Goal: Task Accomplishment & Management: Use online tool/utility

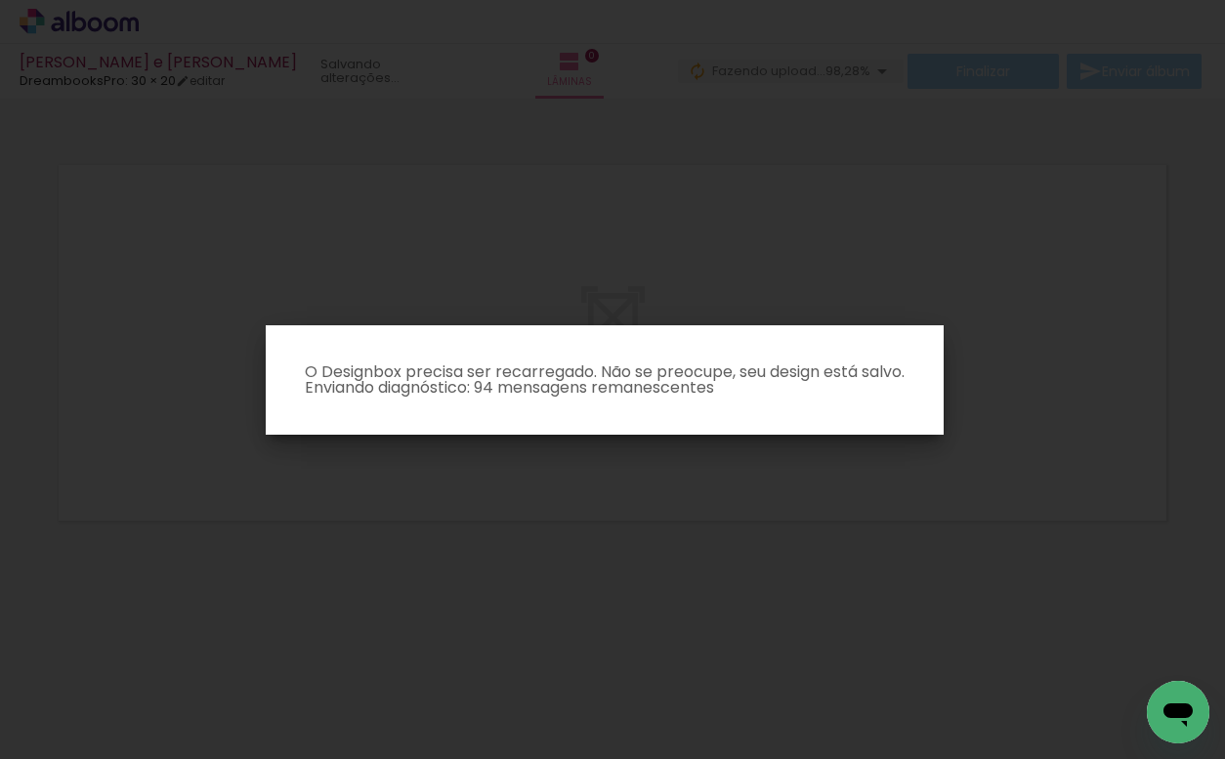
click at [483, 387] on p "O Designbox precisa ser recarregado. Não se preocupe, seu design está salvo. En…" at bounding box center [604, 379] width 647 height 31
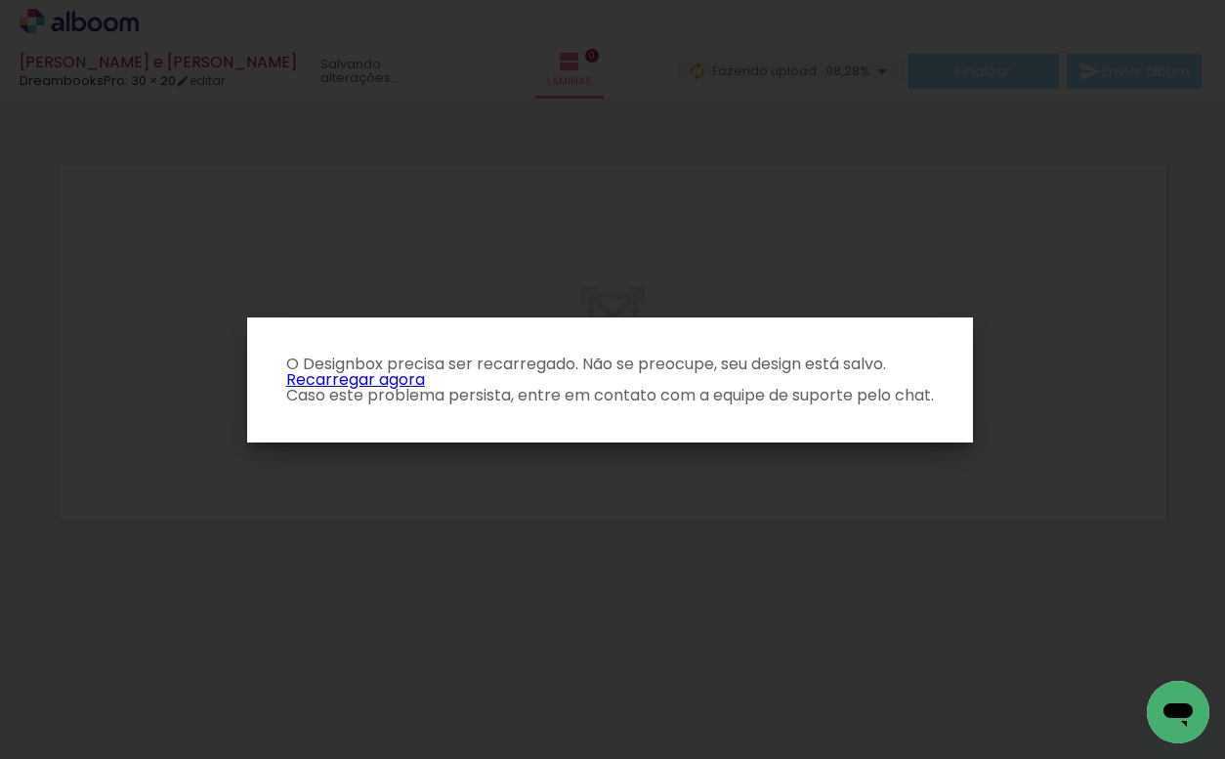
click at [371, 376] on link "Recarregar agora" at bounding box center [355, 379] width 139 height 22
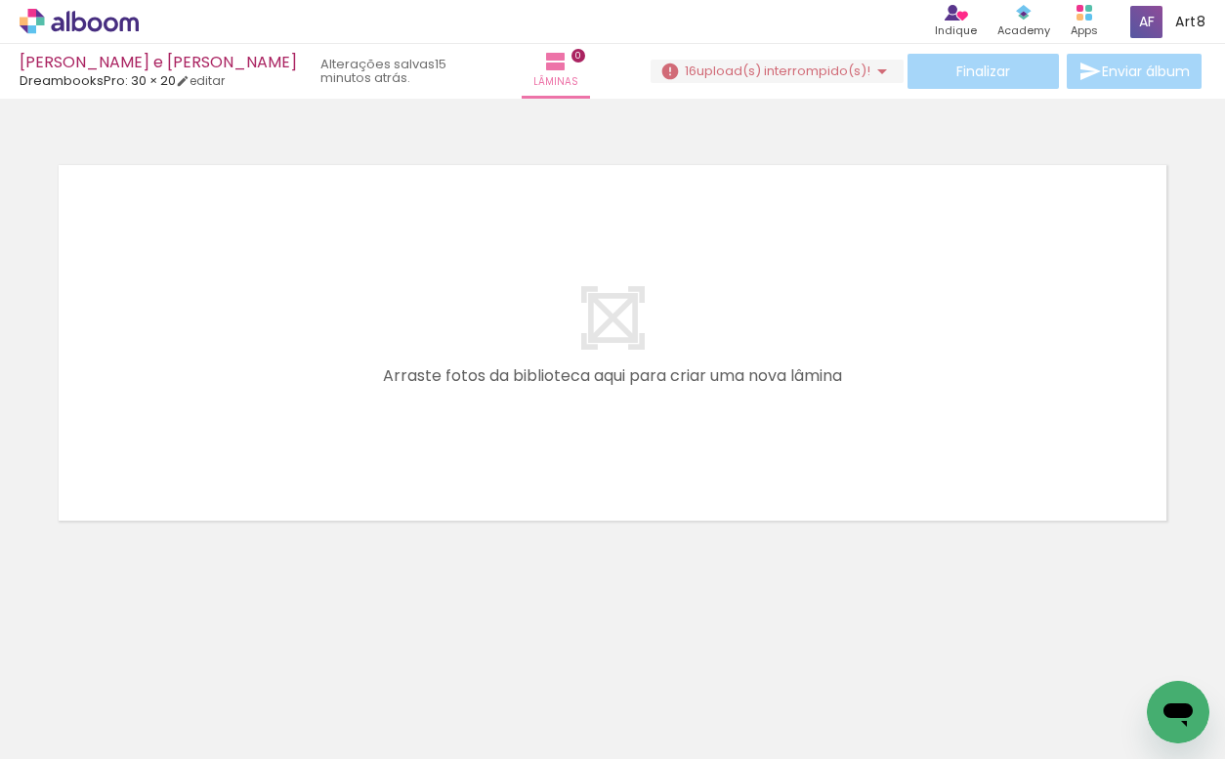
click at [218, 316] on quentale-layouter at bounding box center [612, 342] width 1127 height 375
click at [92, 706] on input "Todas as fotos" at bounding box center [55, 700] width 74 height 17
click at [475, 696] on div at bounding box center [496, 693] width 97 height 64
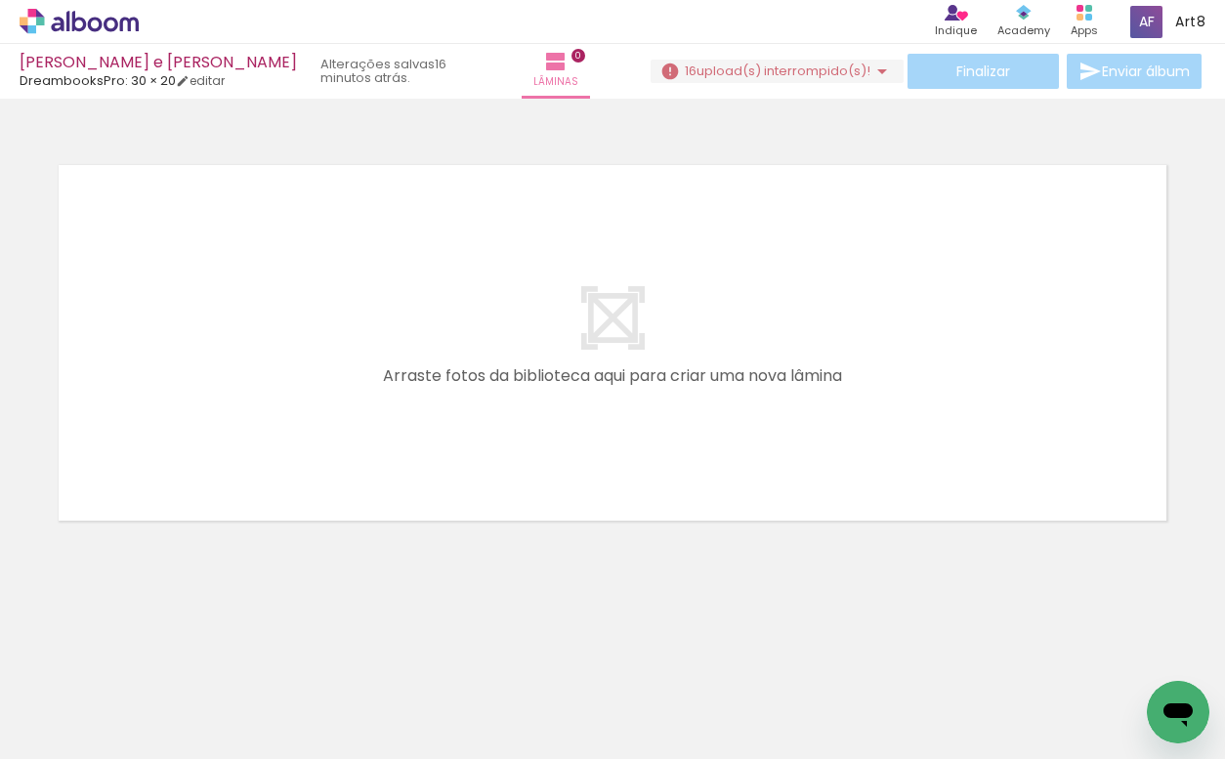
click at [889, 465] on quentale-layouter at bounding box center [612, 342] width 1127 height 375
click at [160, 698] on iron-horizontal-list at bounding box center [140, 698] width 39 height 122
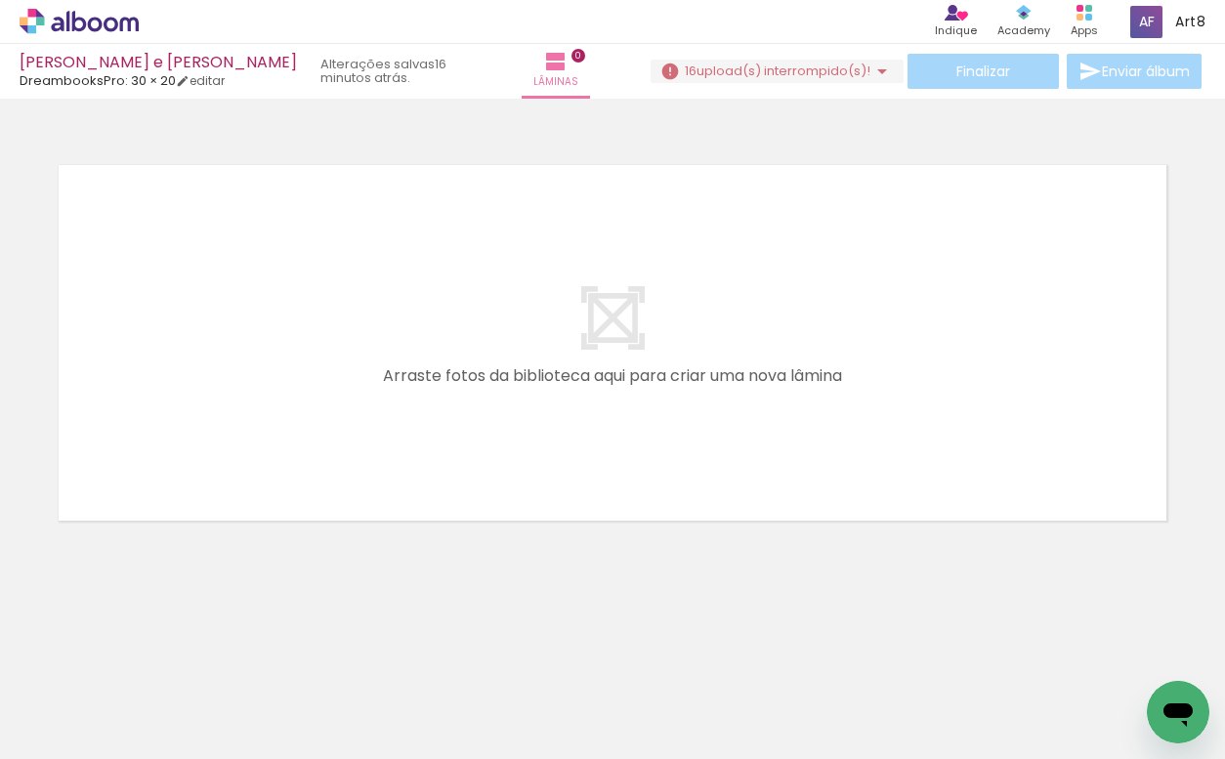
click at [593, 299] on quentale-layouter at bounding box center [612, 342] width 1127 height 375
click at [840, 69] on span "upload(s) interrompido(s)!" at bounding box center [783, 71] width 174 height 19
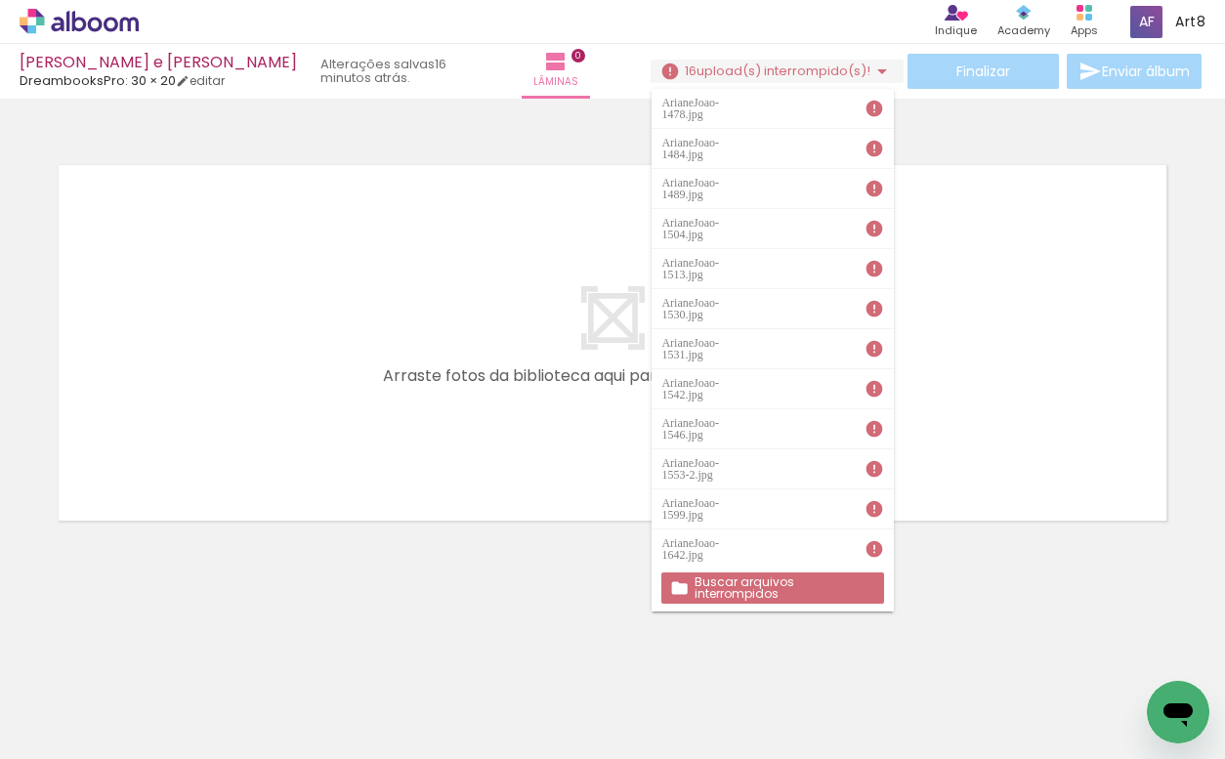
click at [0, 0] on slot "Buscar arquivos interrompidos" at bounding box center [0, 0] width 0 height 0
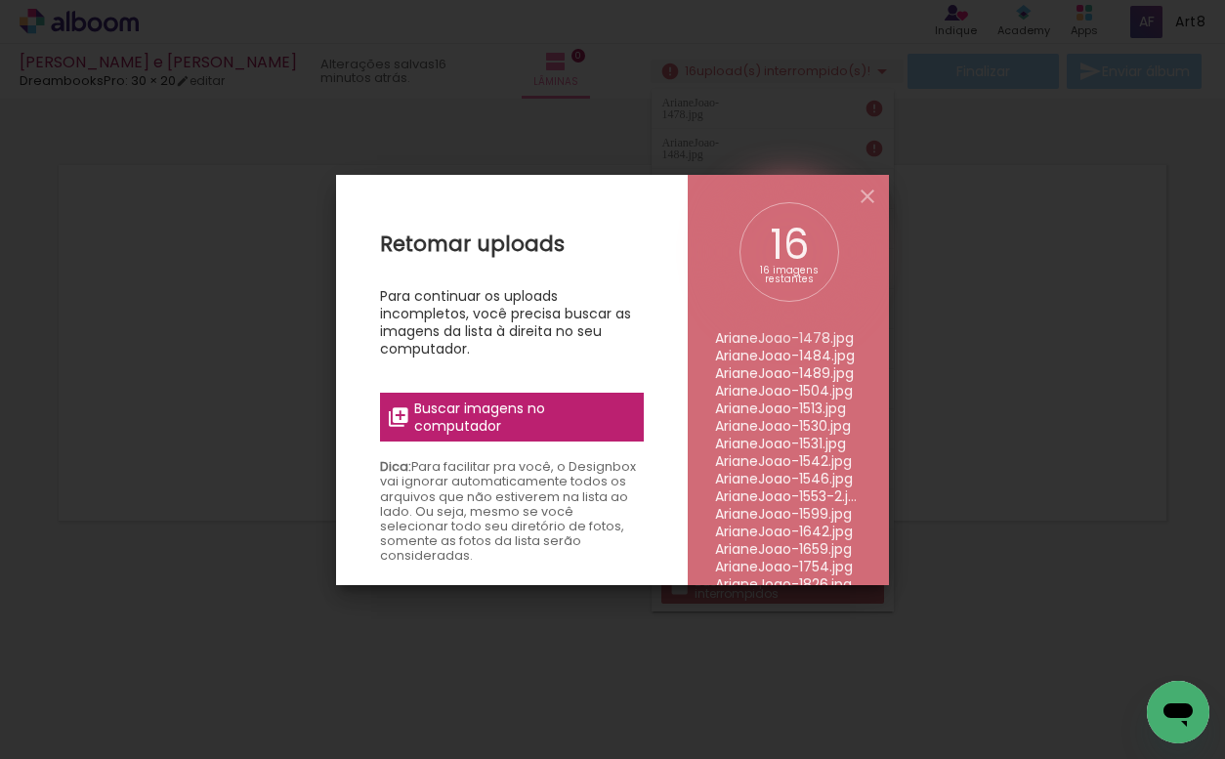
click at [544, 419] on span "Buscar imagens no computador" at bounding box center [523, 416] width 218 height 35
click at [0, 0] on input "file" at bounding box center [0, 0] width 0 height 0
click at [591, 277] on div "Retomar uploads Para continuar os uploads incompletos, você precisa buscar as i…" at bounding box center [512, 554] width 352 height 759
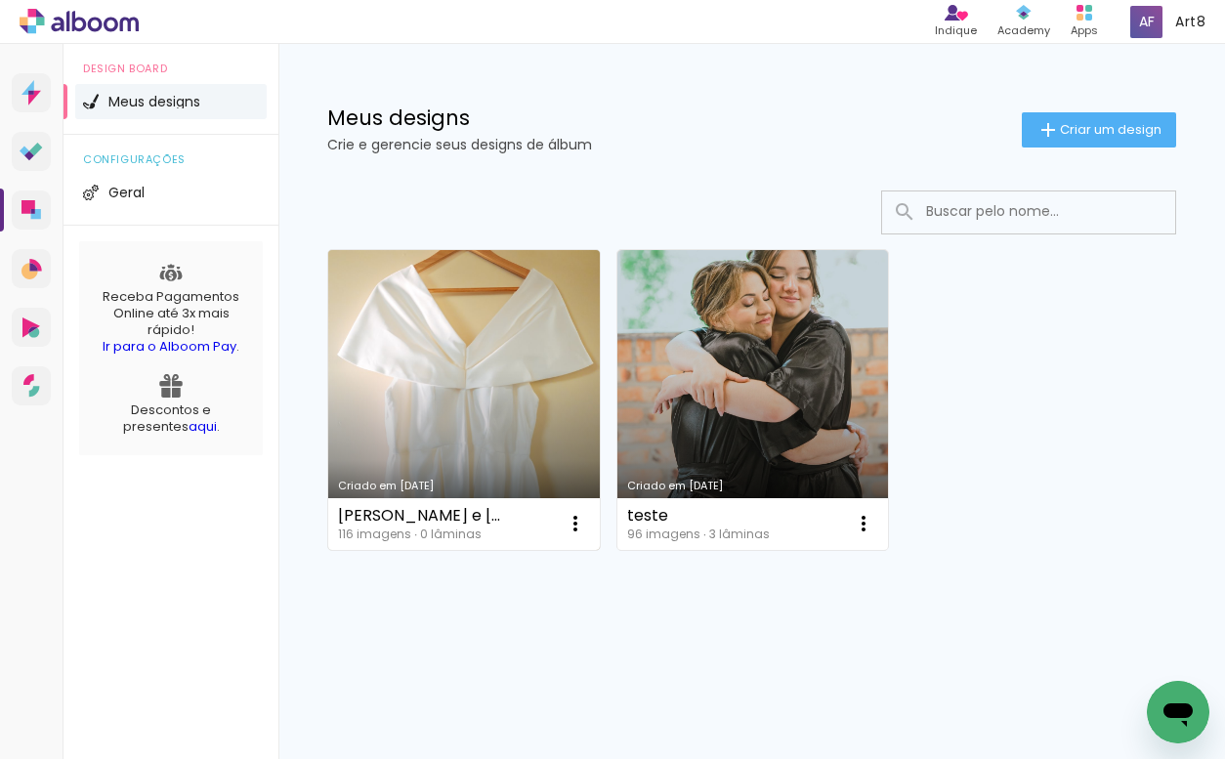
click at [448, 383] on link "Criado em 03/10/25" at bounding box center [464, 400] width 272 height 300
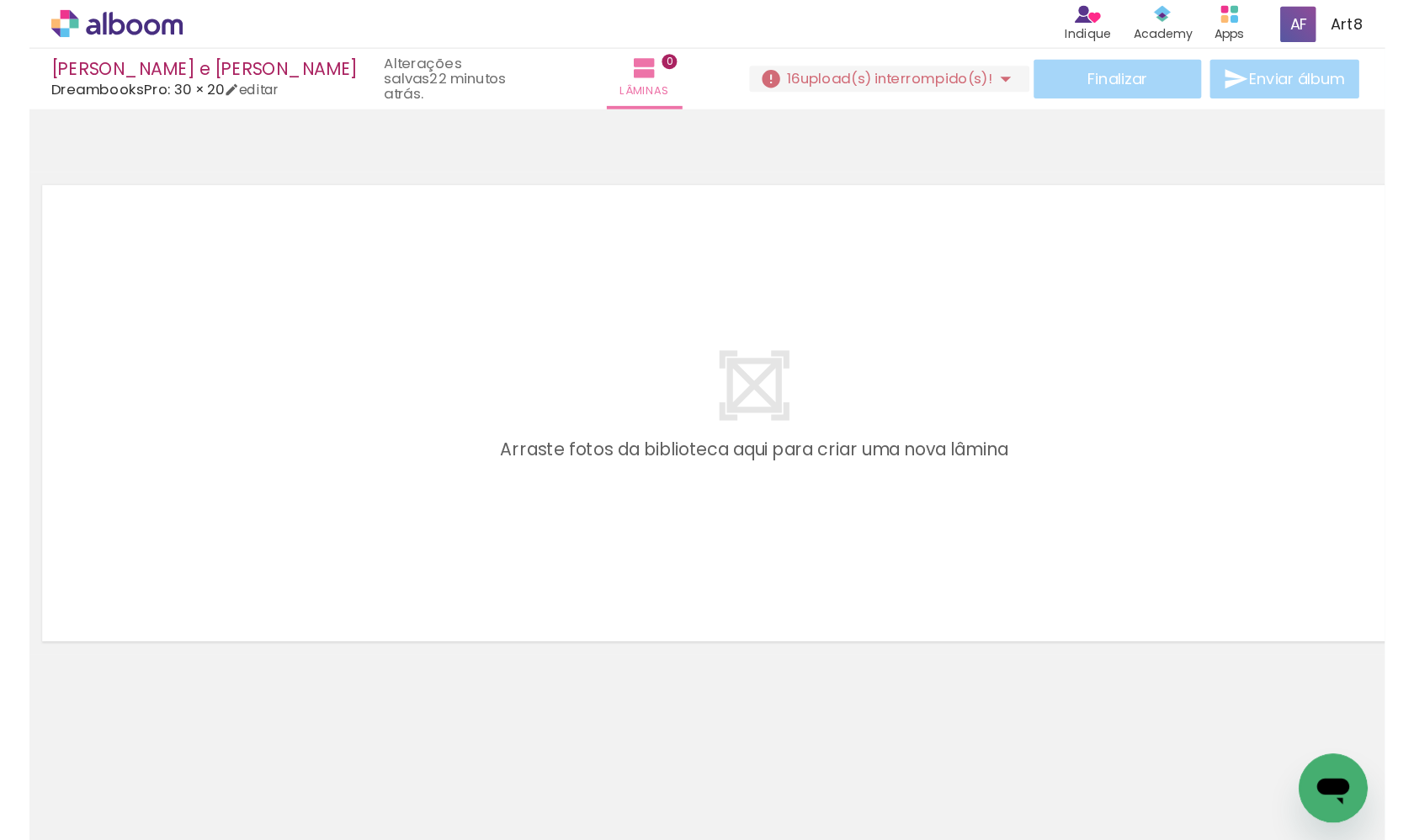
scroll to position [0, 9646]
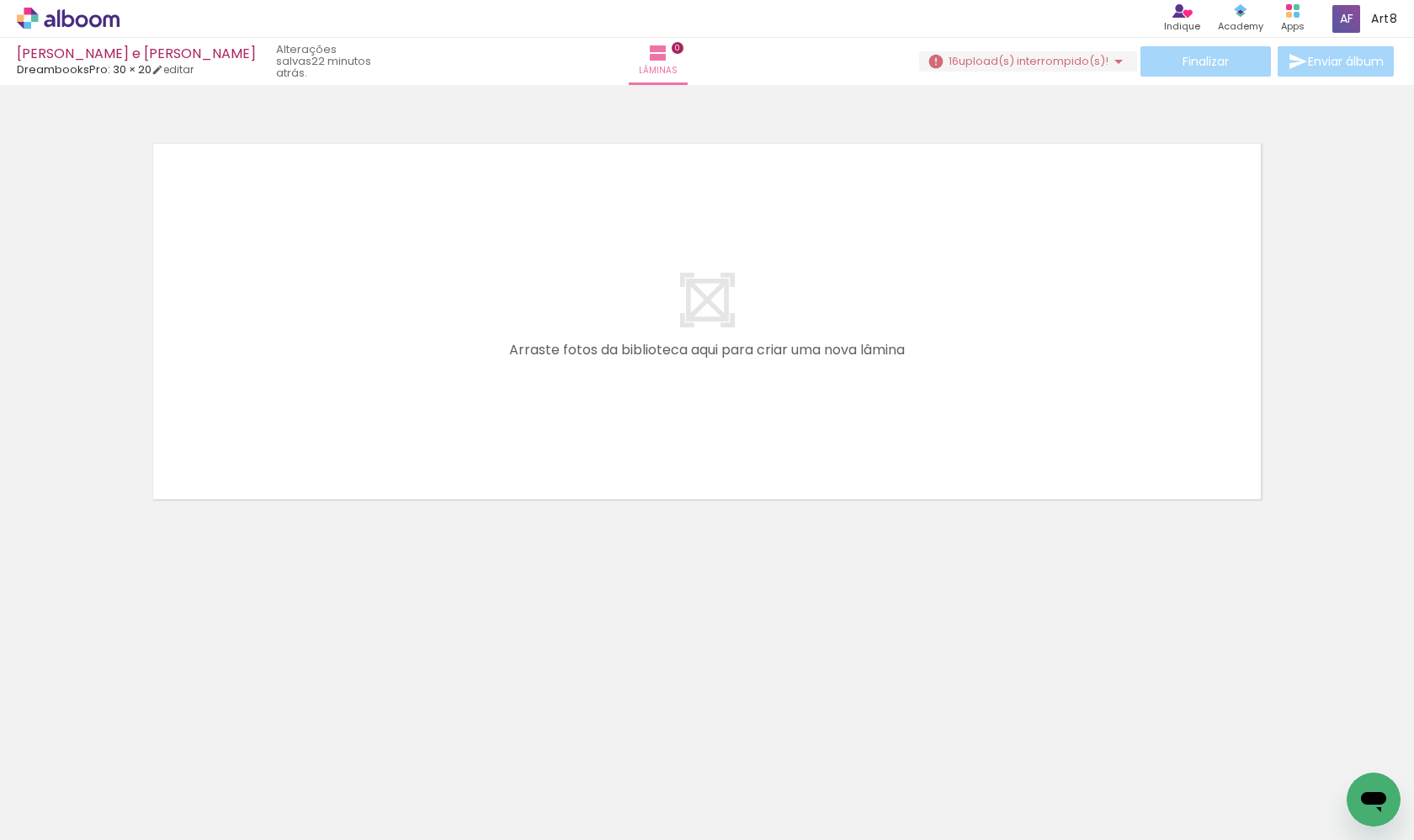
click at [138, 653] on iron-horizontal-list at bounding box center [121, 787] width 34 height 105
click at [953, 57] on span "16" at bounding box center [954, 61] width 10 height 16
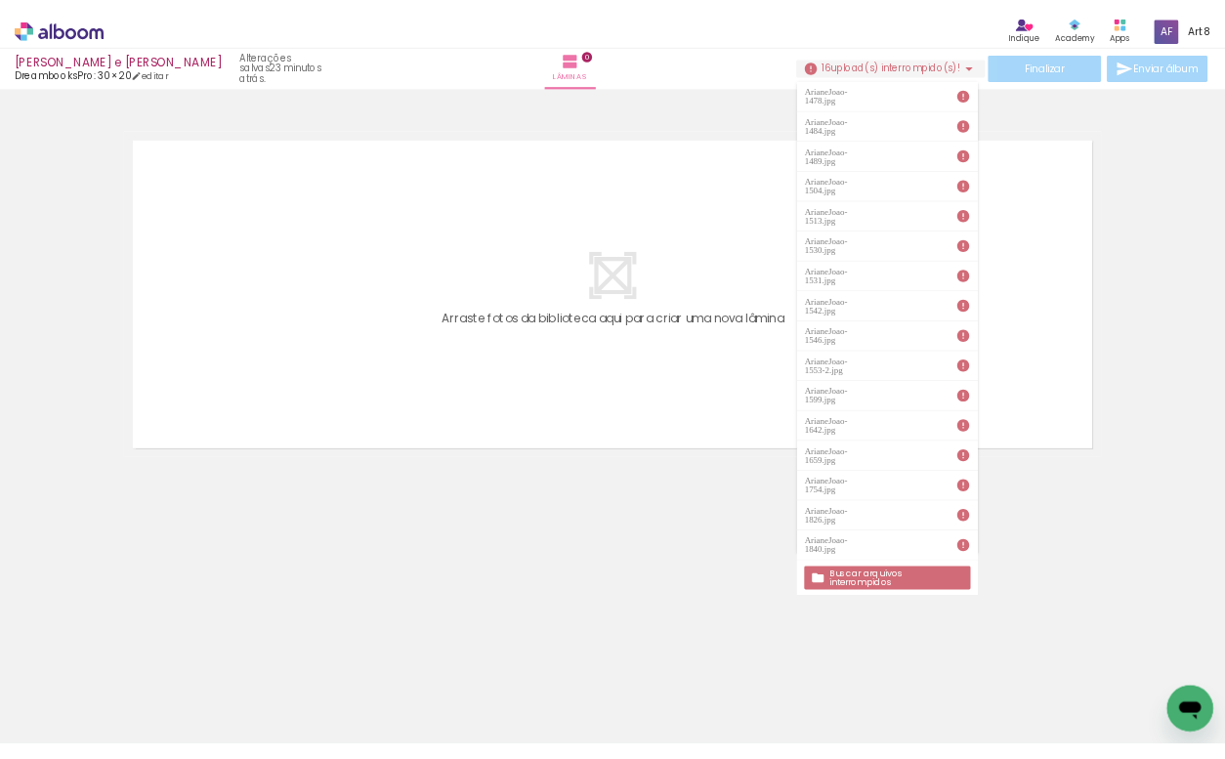
scroll to position [0, 0]
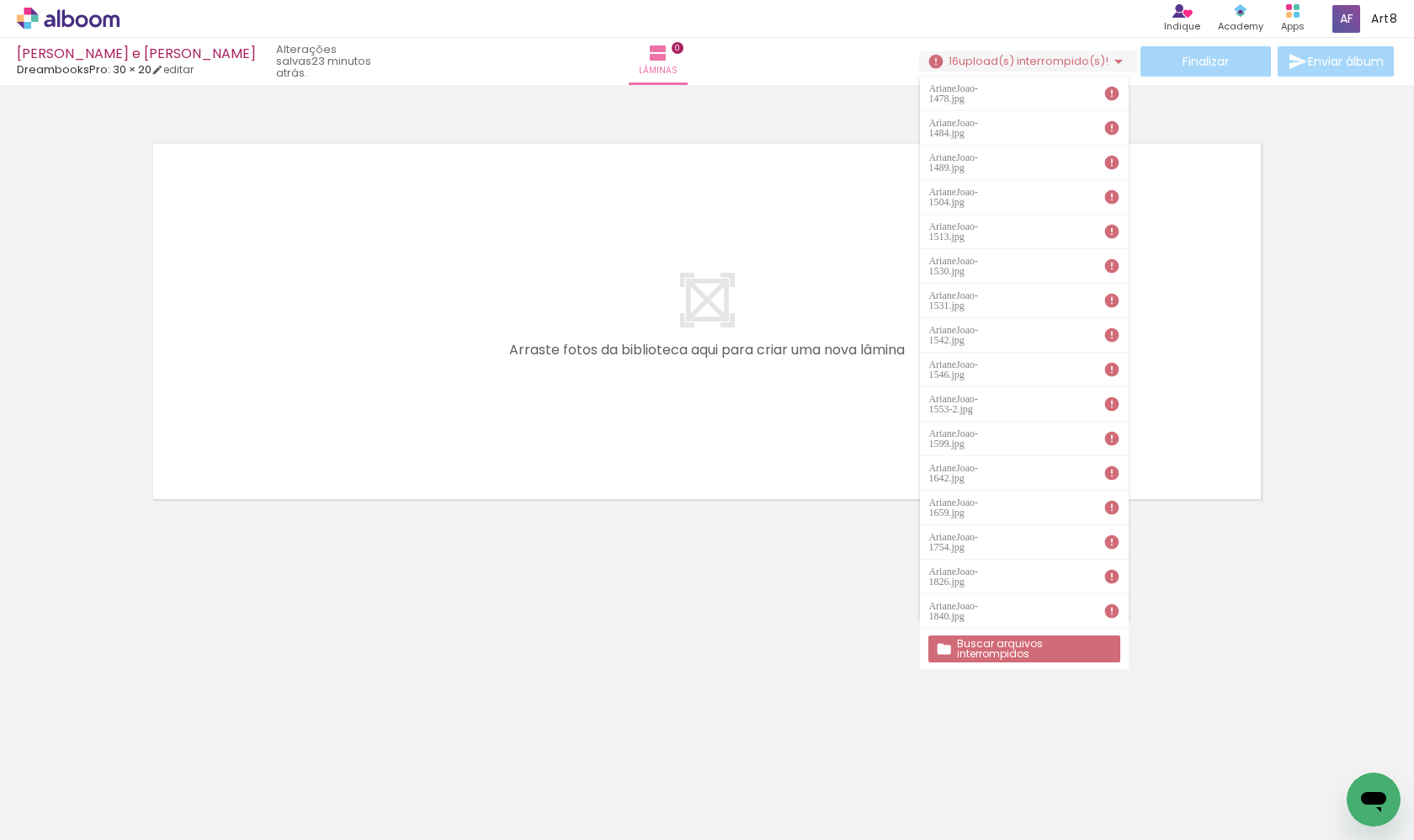
click at [1055, 91] on iron-icon at bounding box center [1112, 94] width 17 height 17
click at [982, 95] on div "ArianeJoao-1478.jpg" at bounding box center [955, 93] width 54 height 20
click at [0, 0] on slot "Buscar arquivos interrompidos" at bounding box center [0, 0] width 0 height 0
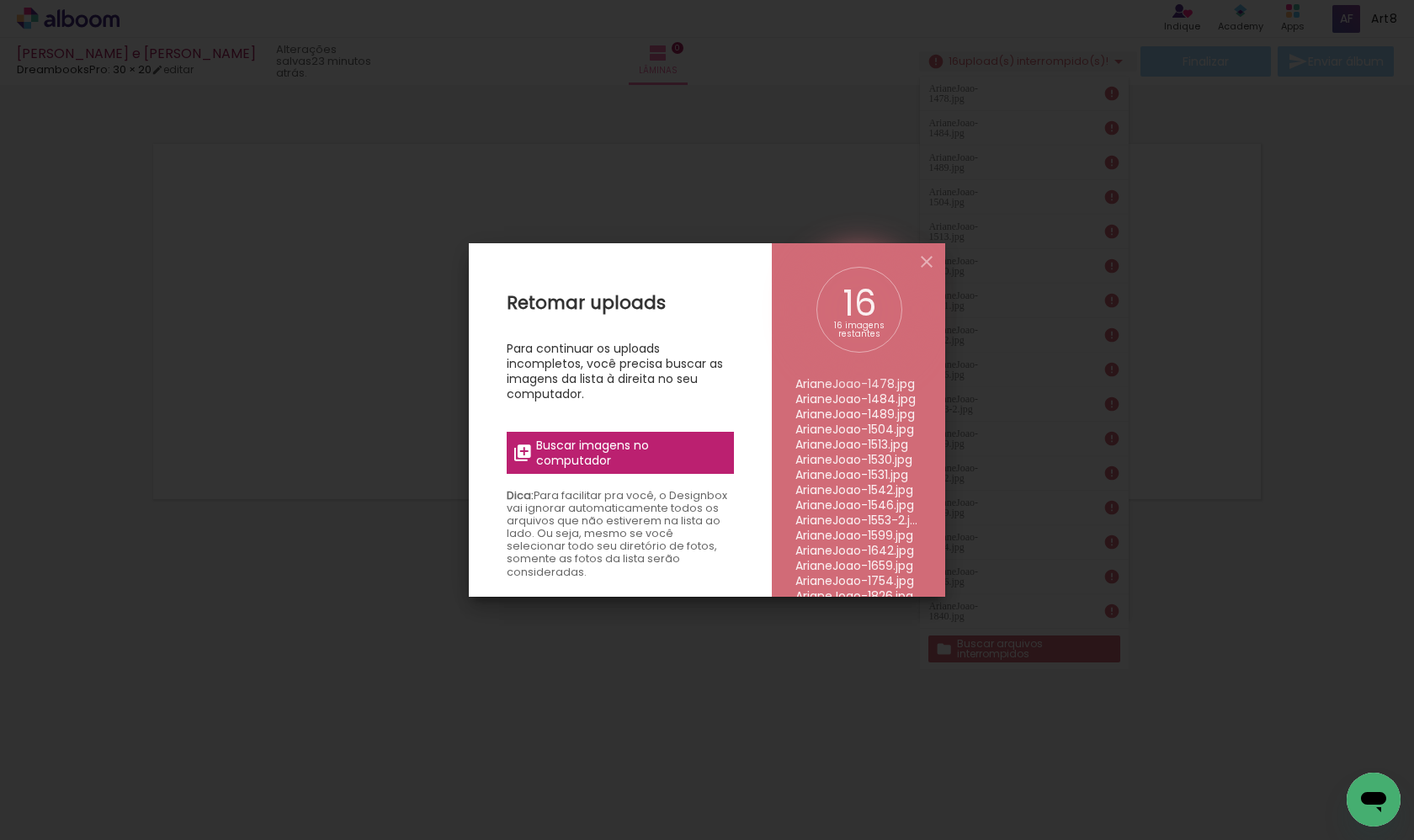
click at [627, 452] on span "Buscar imagens no computador" at bounding box center [630, 452] width 188 height 30
click at [0, 0] on input "file" at bounding box center [0, 0] width 0 height 0
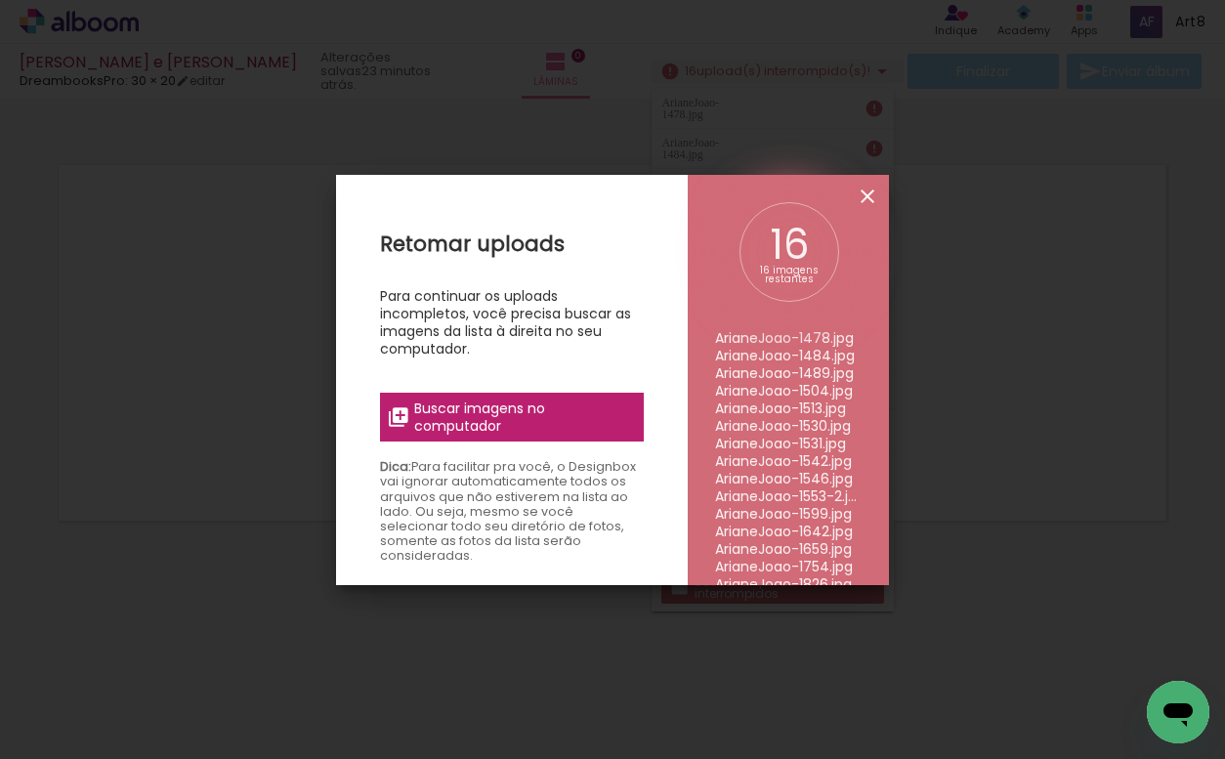
click at [873, 200] on iron-icon at bounding box center [867, 196] width 23 height 23
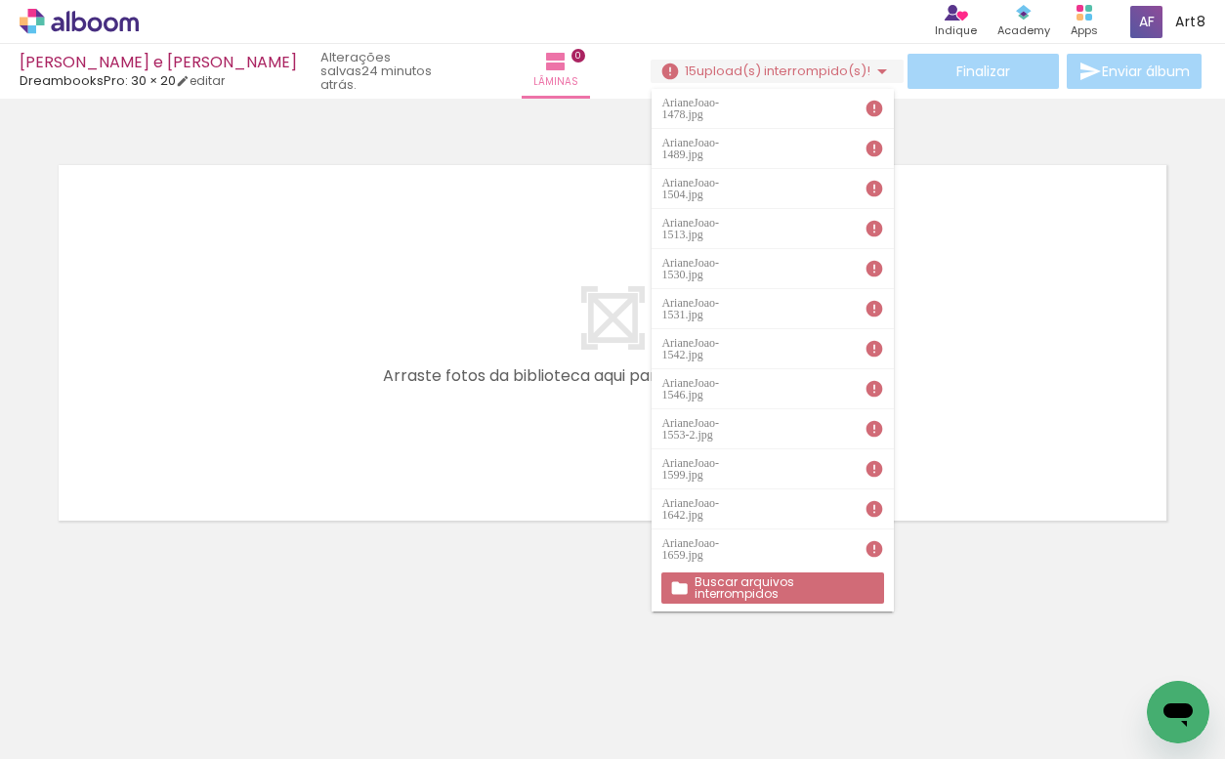
click at [1012, 352] on quentale-layouter at bounding box center [612, 342] width 1127 height 375
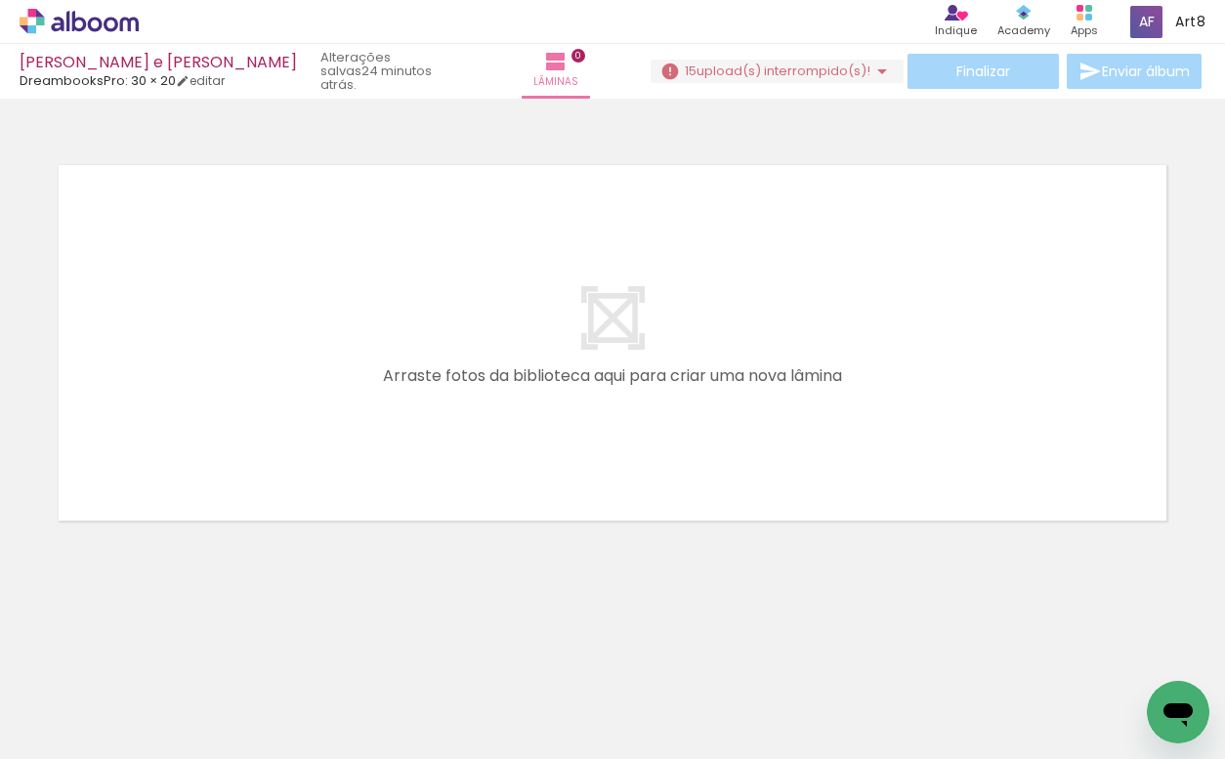
click at [160, 699] on iron-horizontal-list at bounding box center [140, 698] width 39 height 122
click at [859, 72] on span "upload(s) interrompido(s)!" at bounding box center [783, 71] width 174 height 19
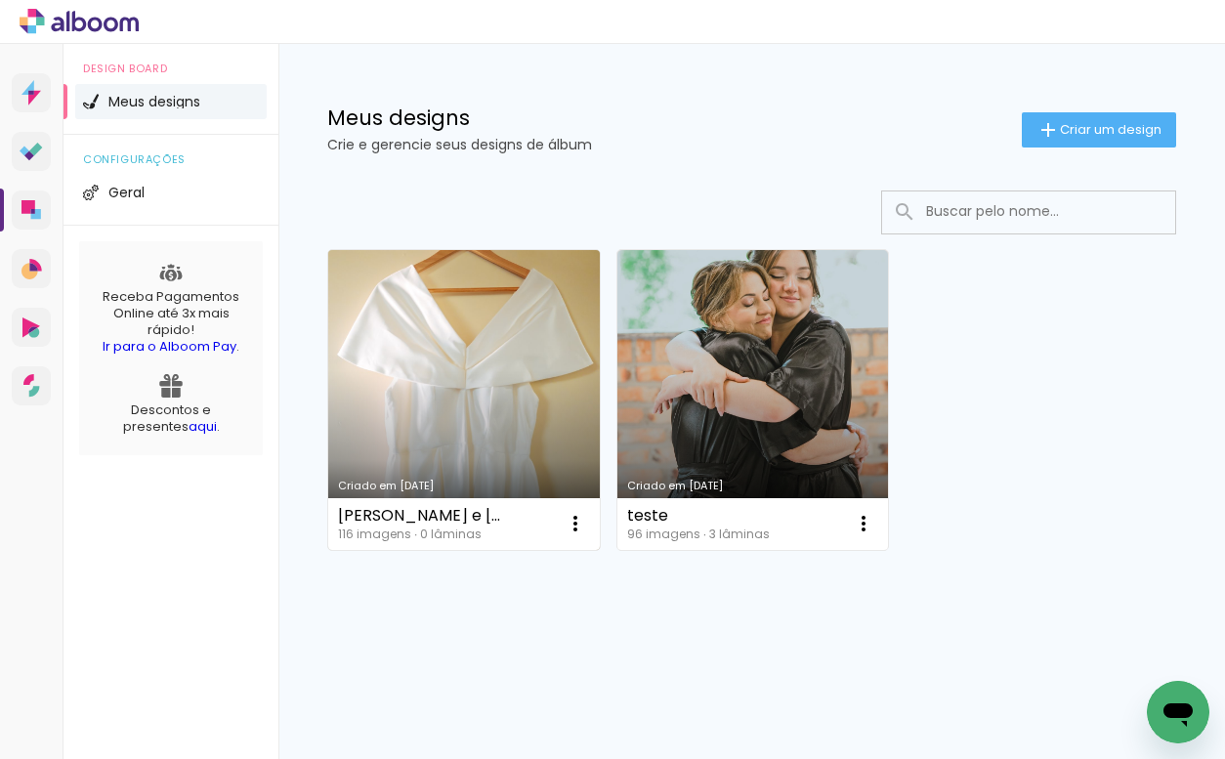
click at [455, 320] on link "Criado em 03/10/25" at bounding box center [464, 400] width 272 height 300
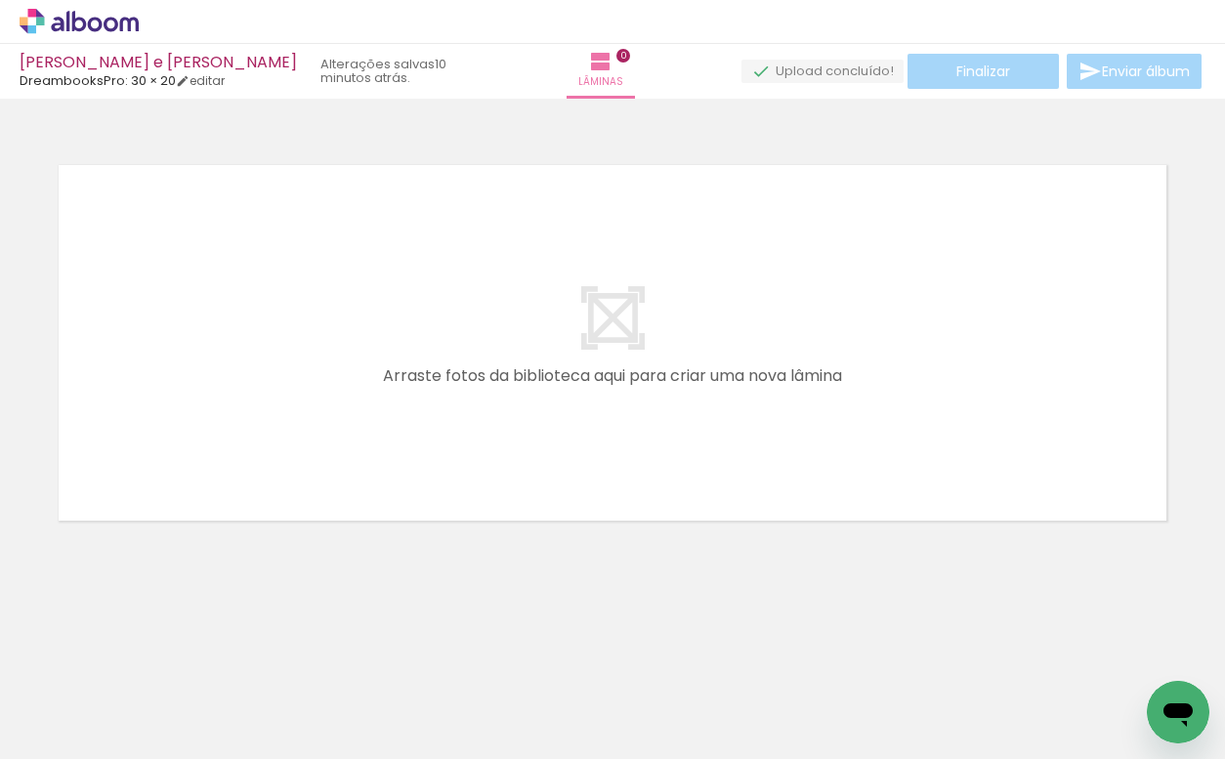
scroll to position [0, -51]
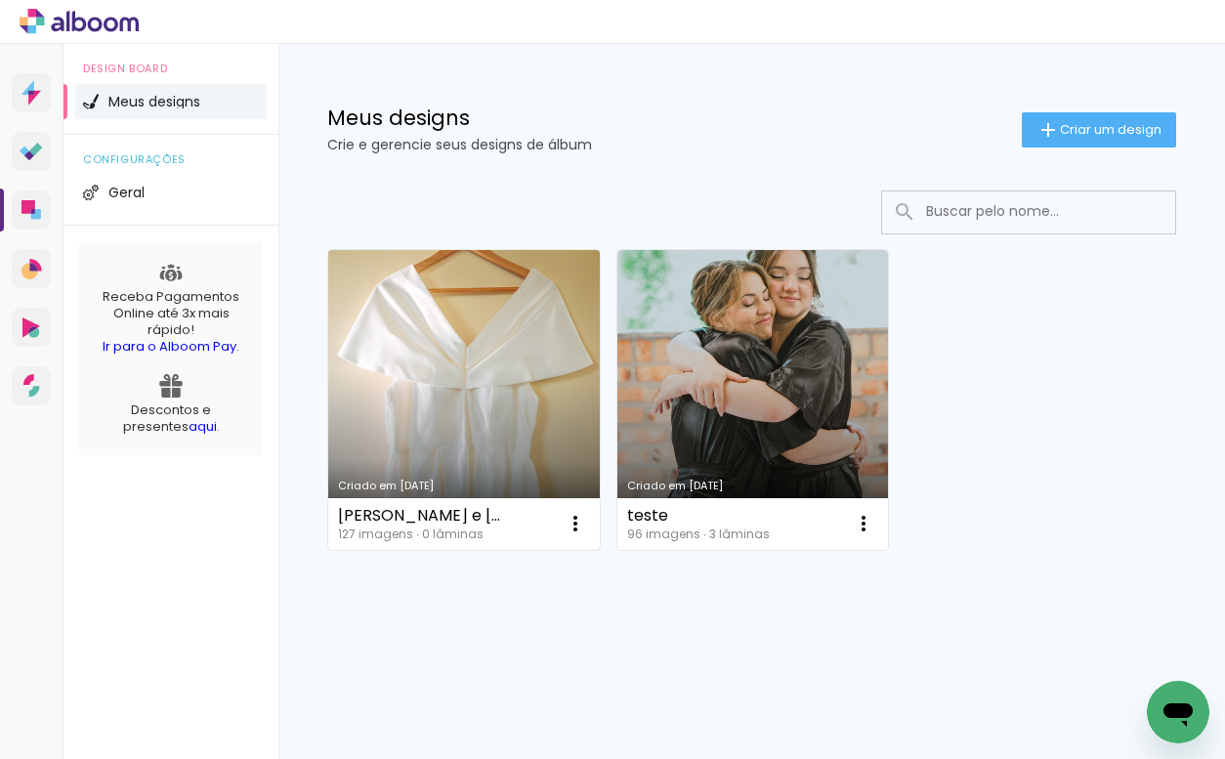
click at [447, 347] on link "Criado em [DATE]" at bounding box center [464, 400] width 272 height 300
